Goal: Task Accomplishment & Management: Complete application form

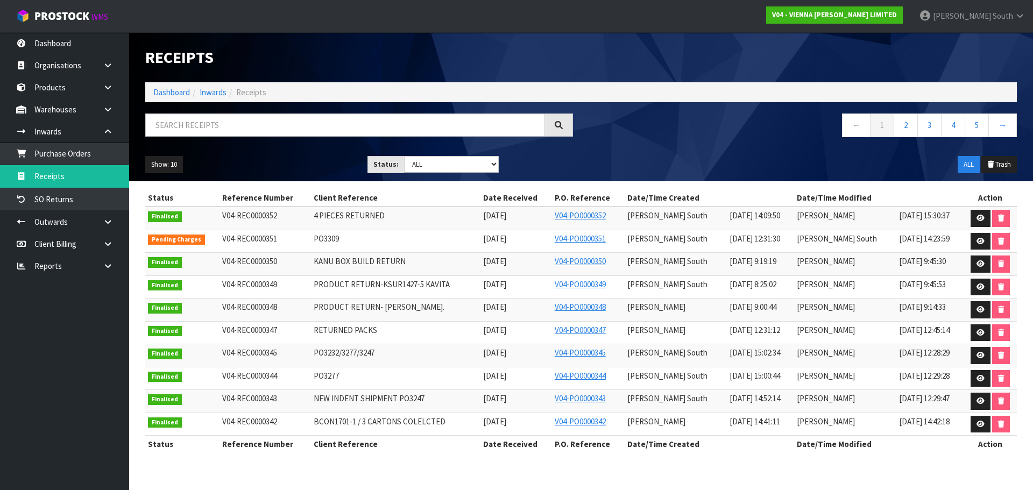
drag, startPoint x: 640, startPoint y: 155, endPoint x: 704, endPoint y: 149, distance: 63.8
click at [640, 155] on div "Show: 10 5 10 25 50 Status: Draft Pending Goods Checked Goods Putaway Pending C…" at bounding box center [581, 164] width 888 height 33
click at [85, 161] on link "Purchase Orders" at bounding box center [64, 154] width 129 height 22
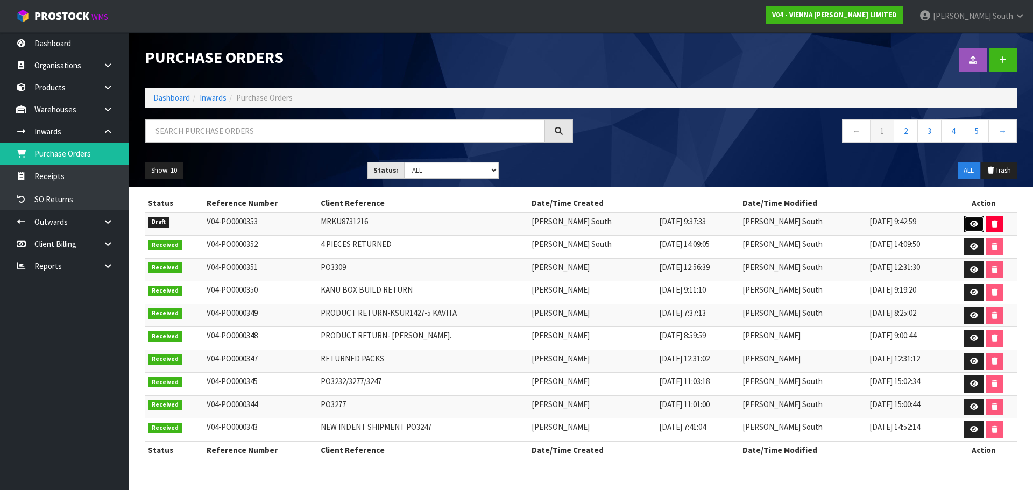
click at [966, 219] on link at bounding box center [974, 224] width 20 height 17
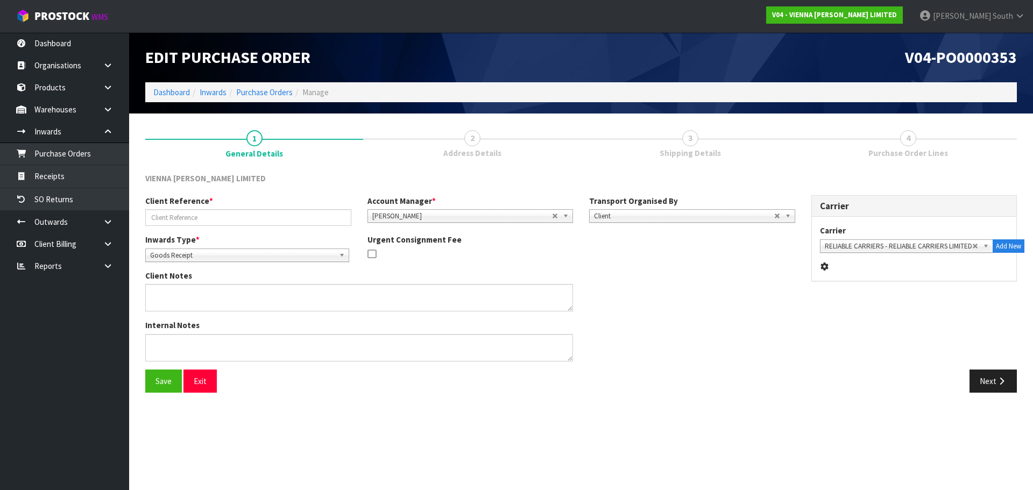
type input "MRKU8731216"
click at [978, 370] on button "Next" at bounding box center [993, 381] width 47 height 23
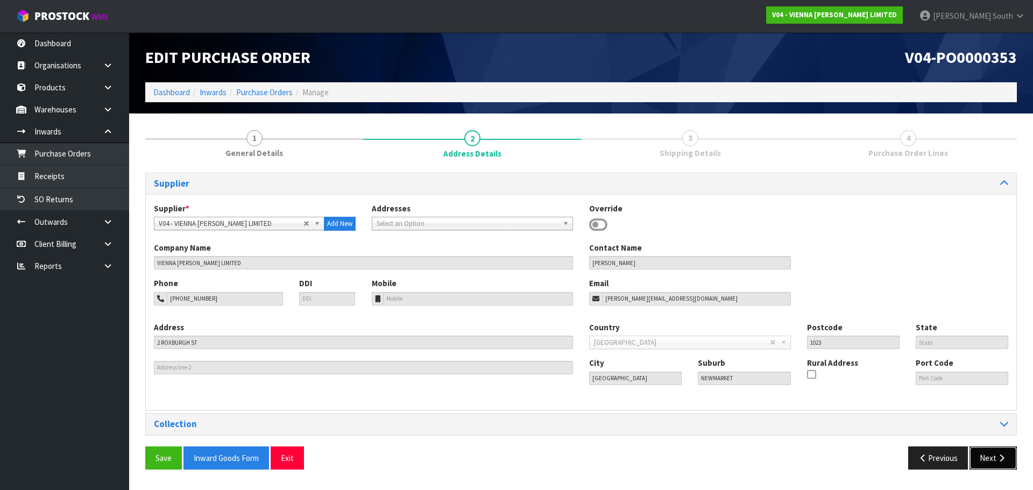
click at [991, 455] on button "Next" at bounding box center [993, 458] width 47 height 23
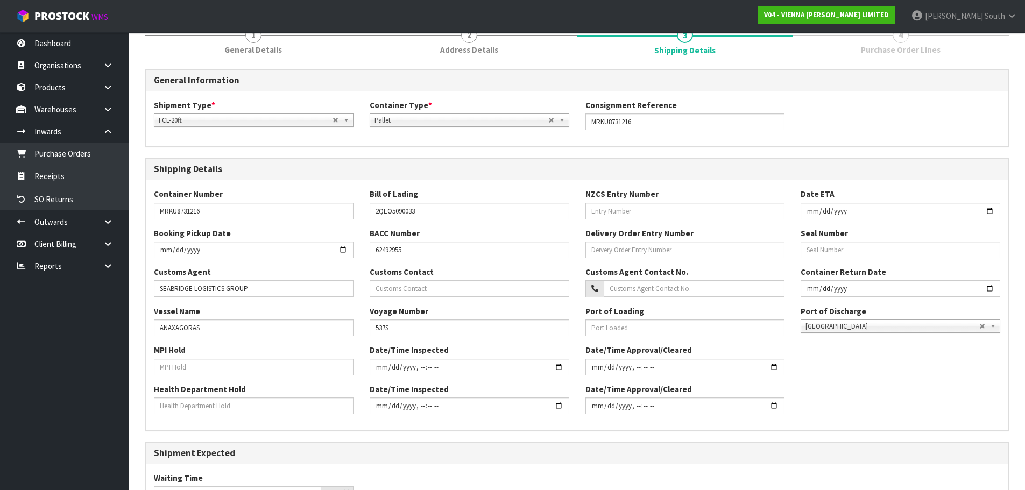
scroll to position [108, 0]
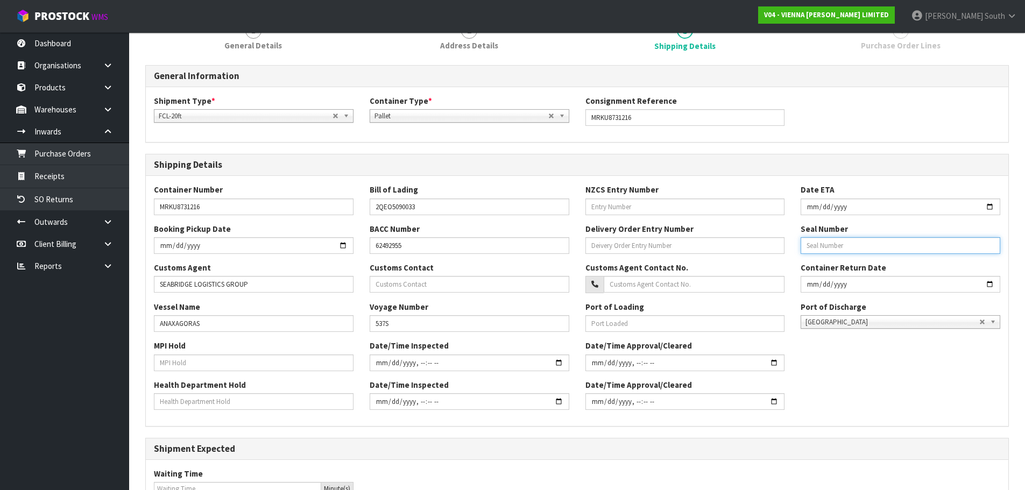
click at [873, 248] on input "text" at bounding box center [901, 245] width 200 height 17
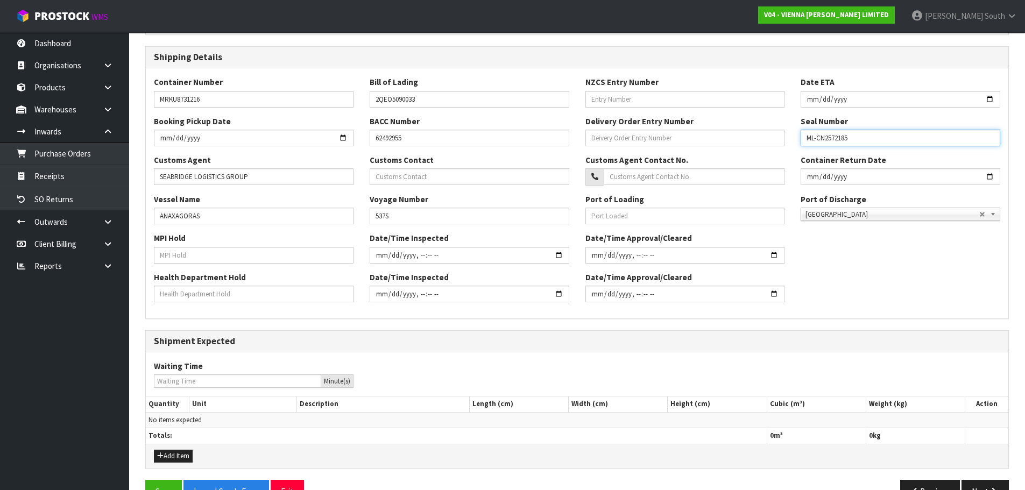
scroll to position [244, 0]
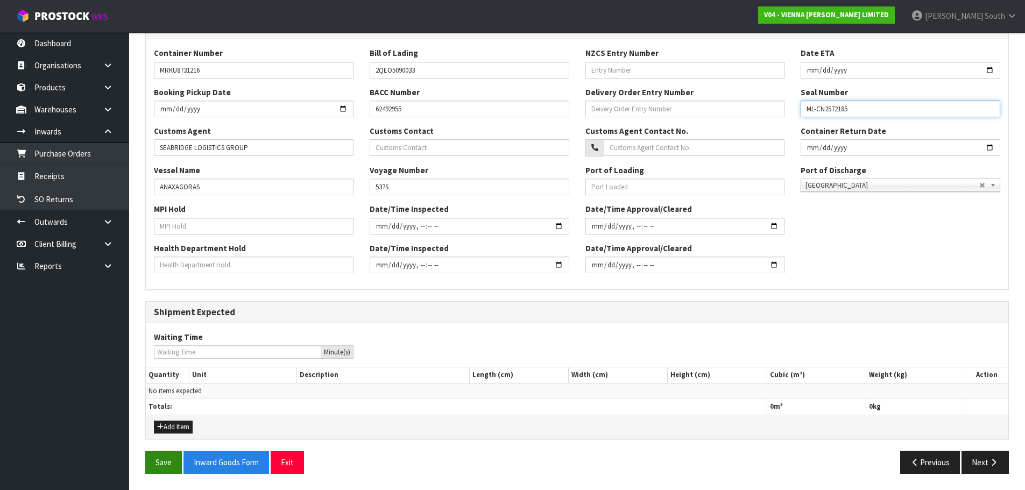
type input "ML-CN2572185"
click at [147, 453] on button "Save" at bounding box center [163, 462] width 37 height 23
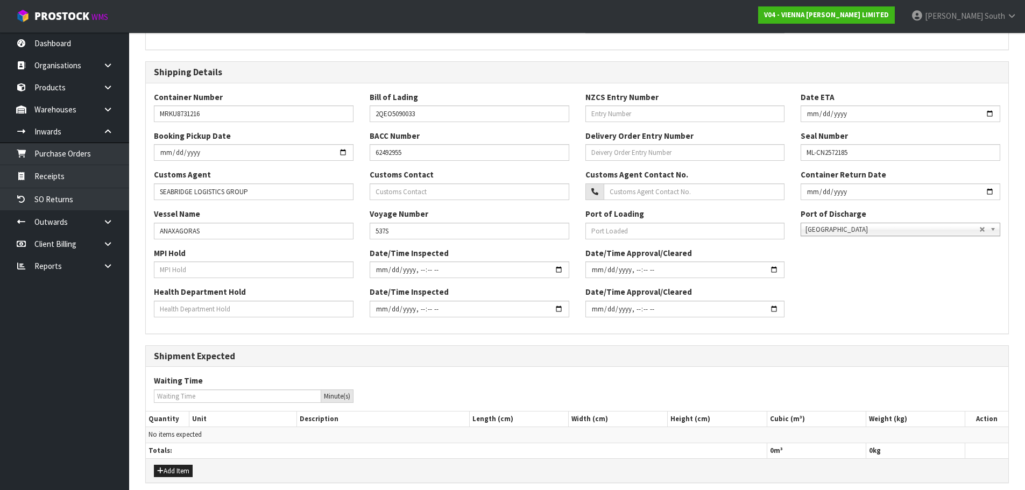
scroll to position [269, 0]
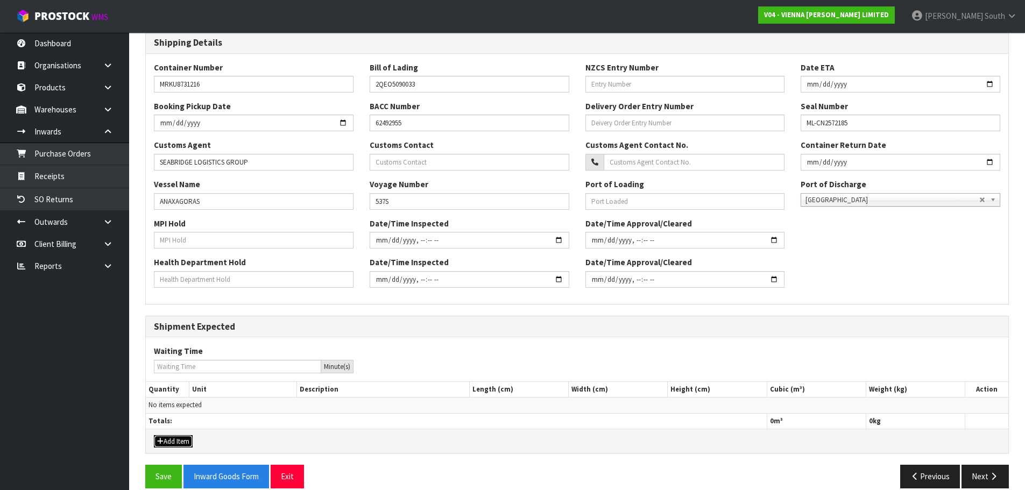
click at [173, 439] on button "Add Item" at bounding box center [173, 441] width 39 height 13
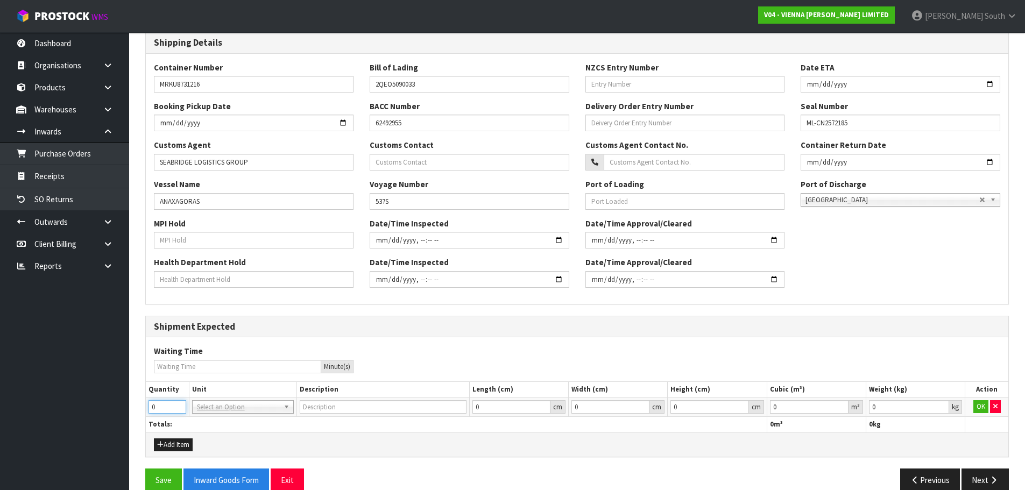
drag, startPoint x: 171, startPoint y: 406, endPoint x: 117, endPoint y: 415, distance: 55.0
type input "15"
click at [214, 426] on input "text" at bounding box center [243, 421] width 96 height 13
type input "20FT CONTAINER"
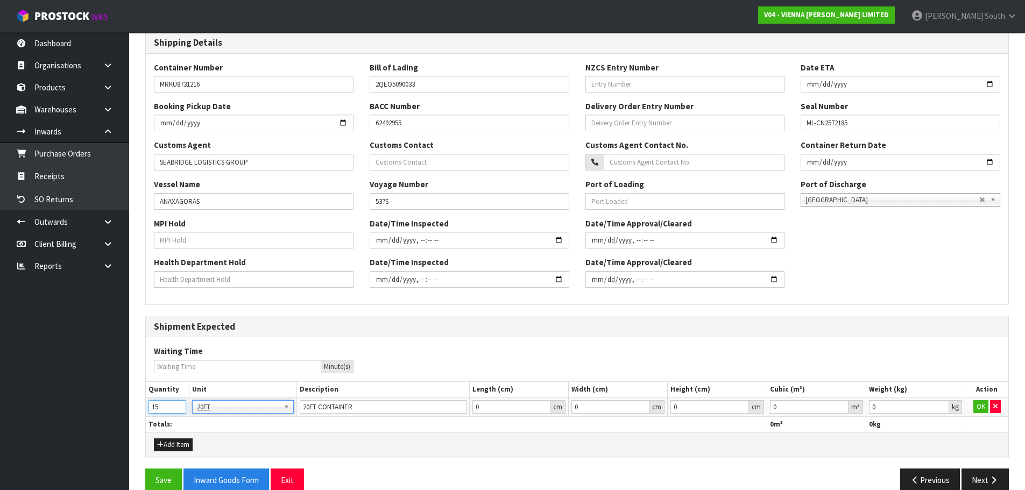
drag, startPoint x: 169, startPoint y: 408, endPoint x: 131, endPoint y: 415, distance: 38.8
click at [131, 415] on section "× Close Update successful 1 General Details 2 Address Details 3 Shipping Detail…" at bounding box center [577, 176] width 896 height 663
click at [328, 425] on th "Totals:" at bounding box center [456, 425] width 621 height 16
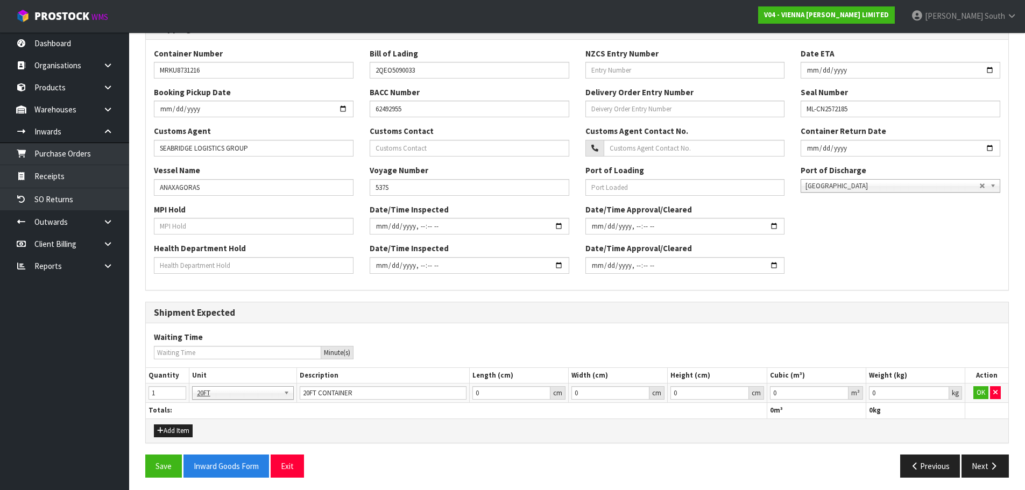
scroll to position [287, 0]
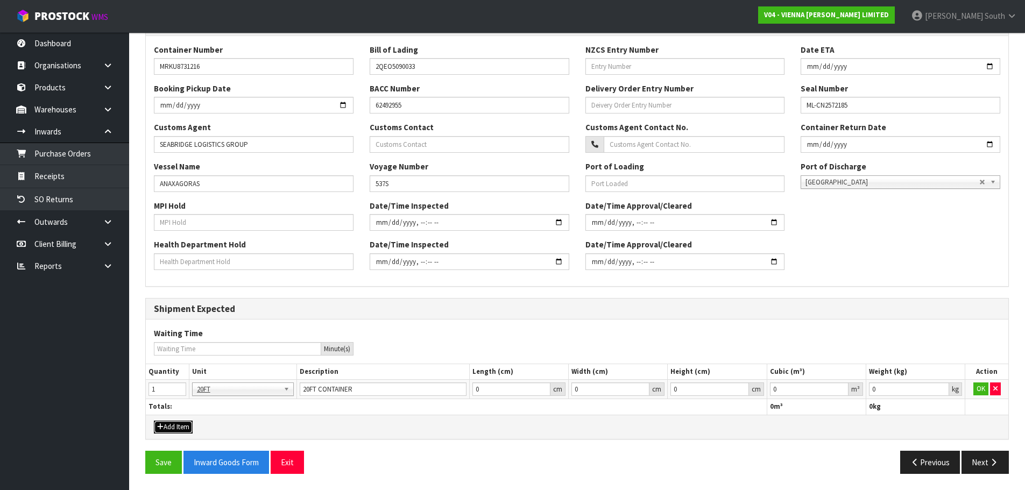
click at [185, 421] on button "Add Item" at bounding box center [173, 427] width 39 height 13
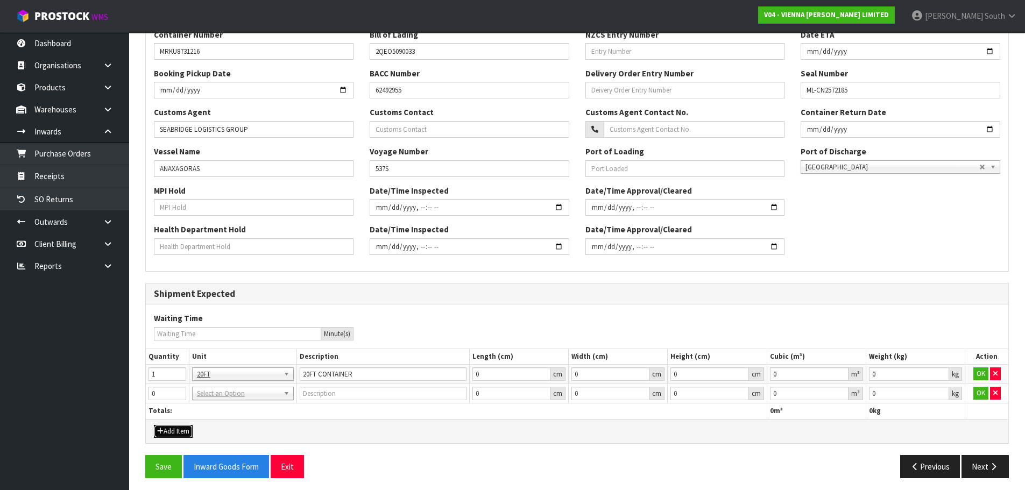
scroll to position [306, 0]
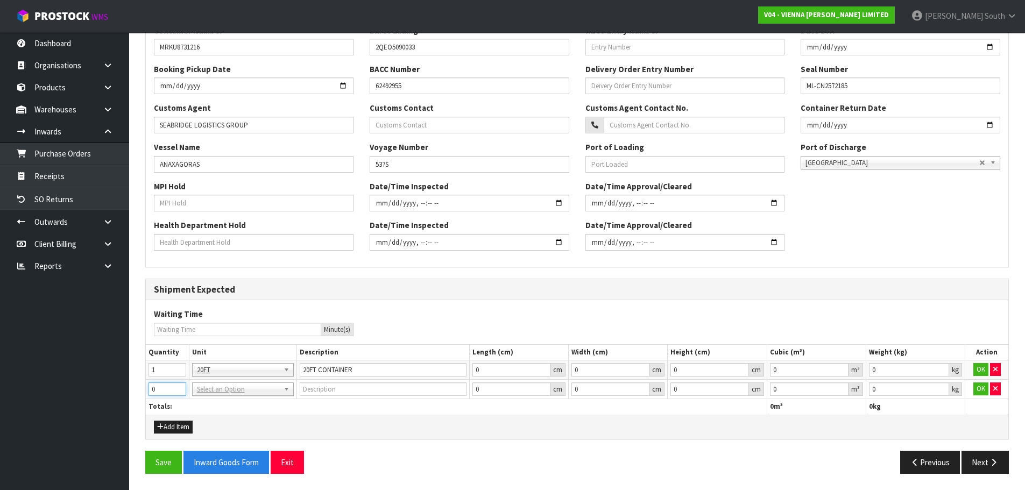
click at [172, 391] on input "0" at bounding box center [168, 389] width 38 height 13
click at [992, 386] on button "button" at bounding box center [995, 389] width 11 height 13
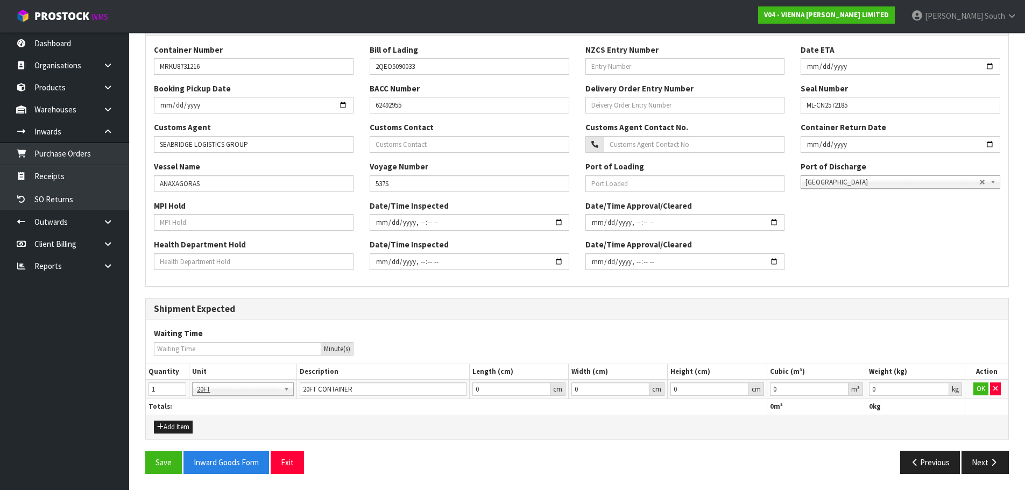
click at [429, 421] on div "Add Item" at bounding box center [577, 427] width 863 height 24
drag, startPoint x: 167, startPoint y: 385, endPoint x: 128, endPoint y: 393, distance: 40.0
type input "0"
click at [991, 387] on button "button" at bounding box center [995, 389] width 11 height 13
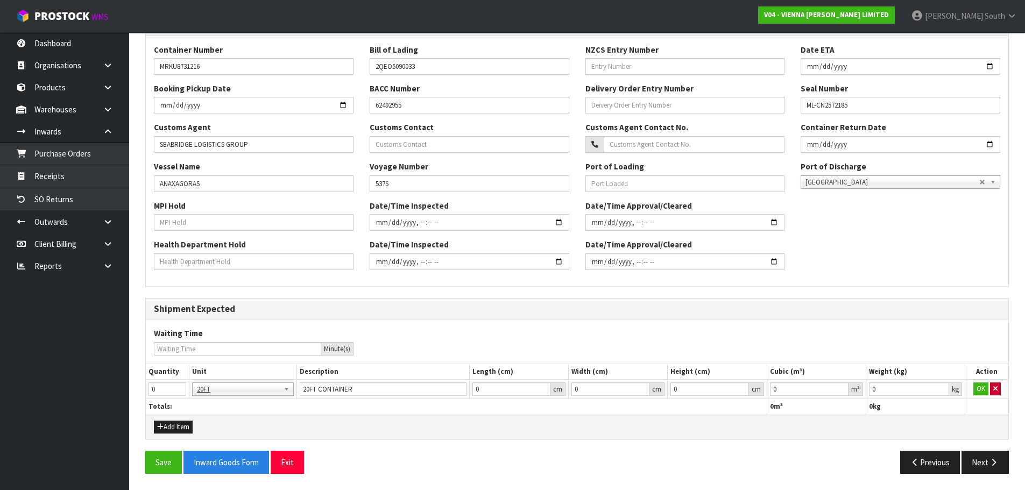
scroll to position [284, 0]
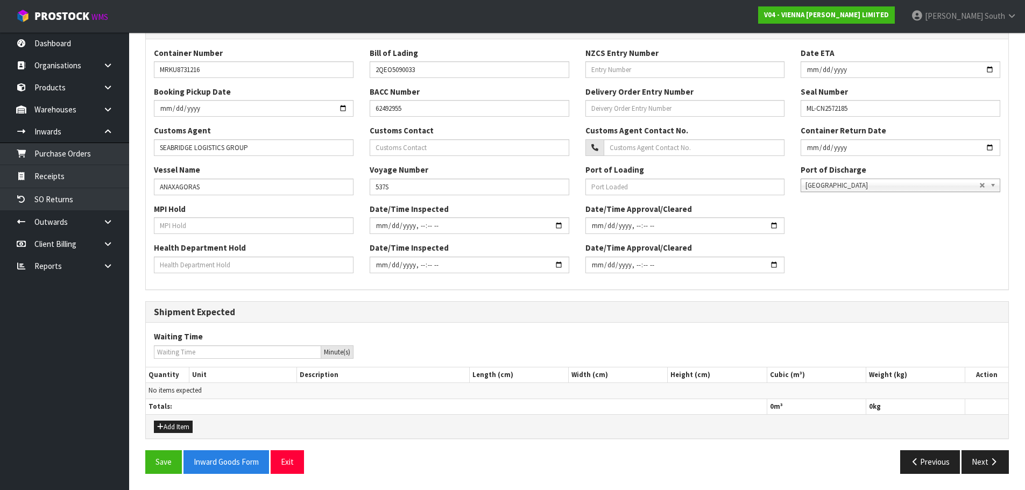
click at [427, 420] on div "Add Item" at bounding box center [577, 426] width 863 height 24
click at [158, 461] on button "Save" at bounding box center [163, 461] width 37 height 23
click at [978, 459] on button "Next" at bounding box center [985, 461] width 47 height 23
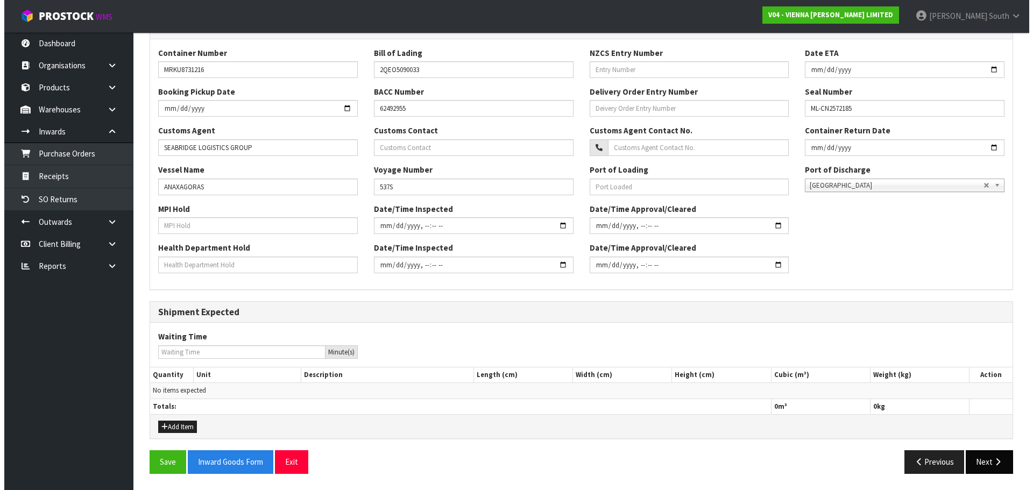
scroll to position [0, 0]
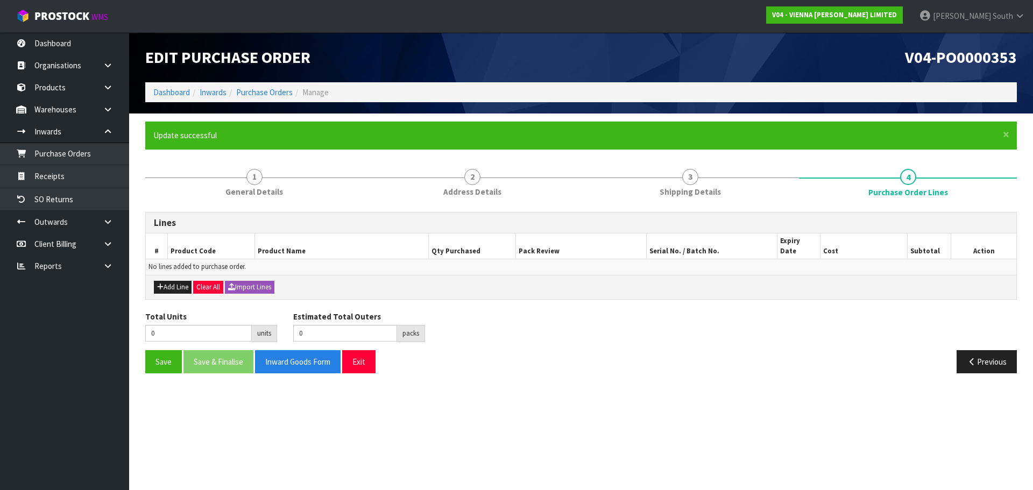
click at [774, 50] on h1 "V04-PO0000353" at bounding box center [803, 57] width 428 height 18
click at [271, 89] on link "Purchase Orders" at bounding box center [264, 92] width 56 height 10
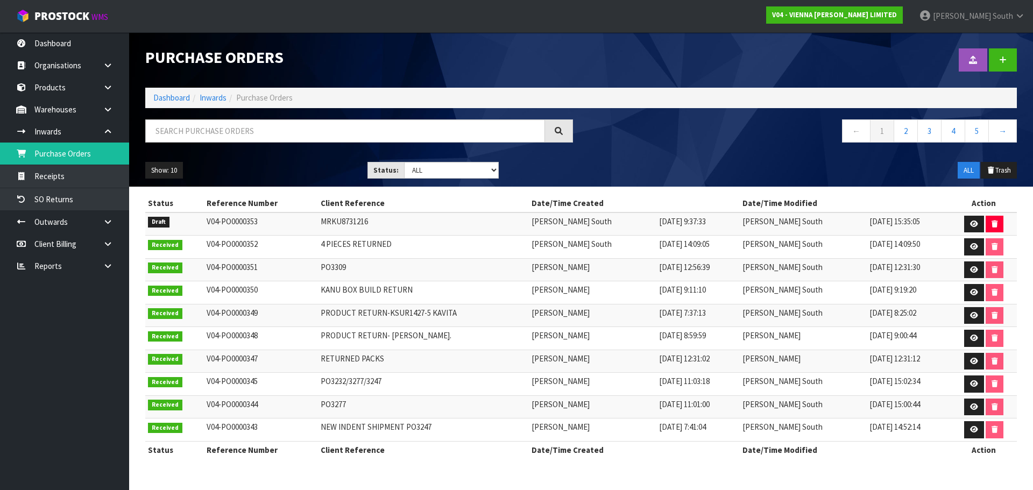
click at [77, 328] on ul "Dashboard Organisations Clients Consignees Carriers Products Categories Serial …" at bounding box center [64, 261] width 129 height 458
